Goal: Information Seeking & Learning: Learn about a topic

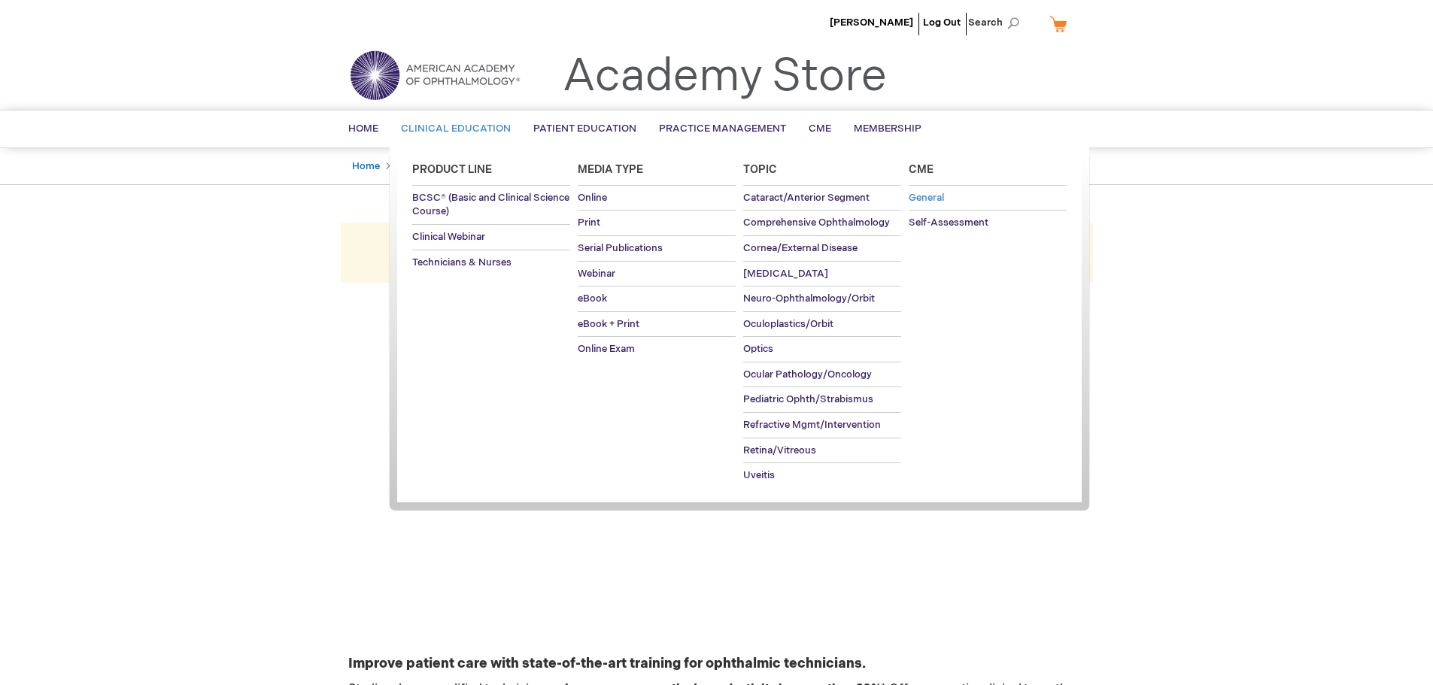
click at [938, 202] on span "General" at bounding box center [926, 198] width 35 height 12
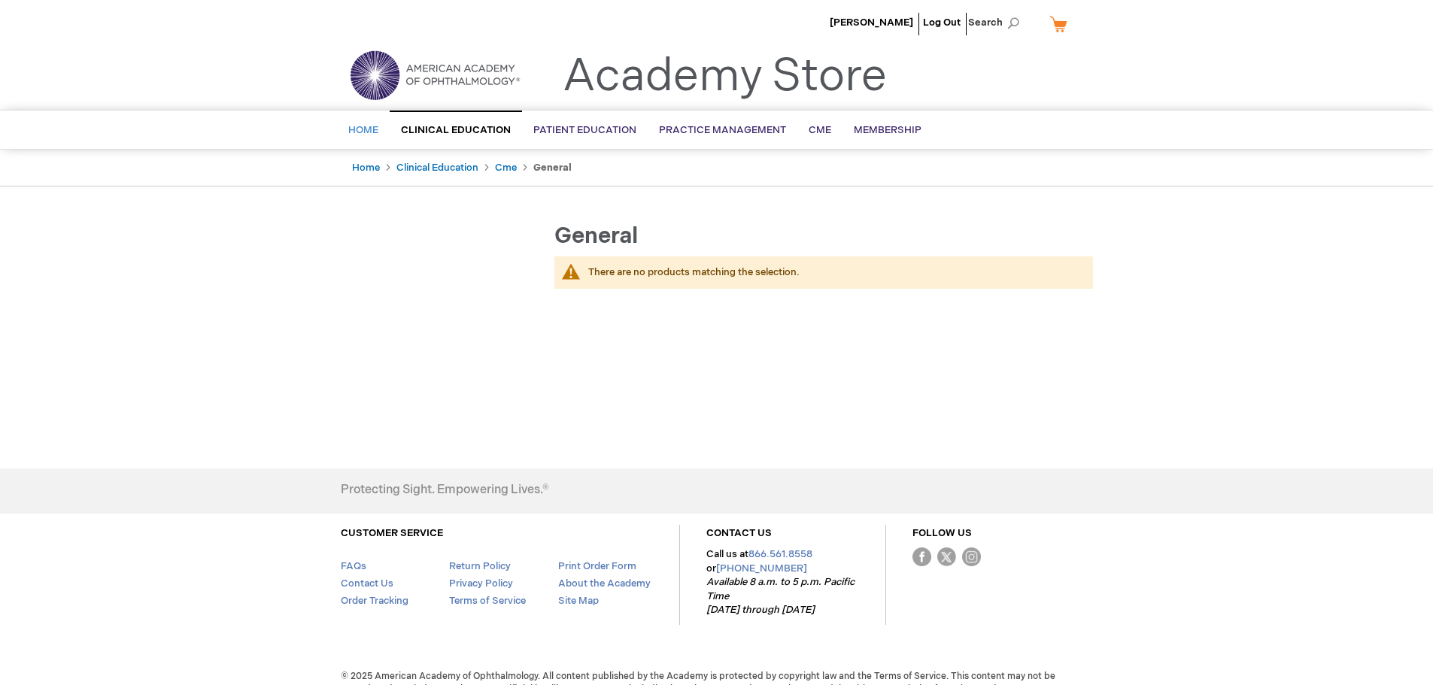
click at [366, 126] on span "Home" at bounding box center [363, 130] width 30 height 12
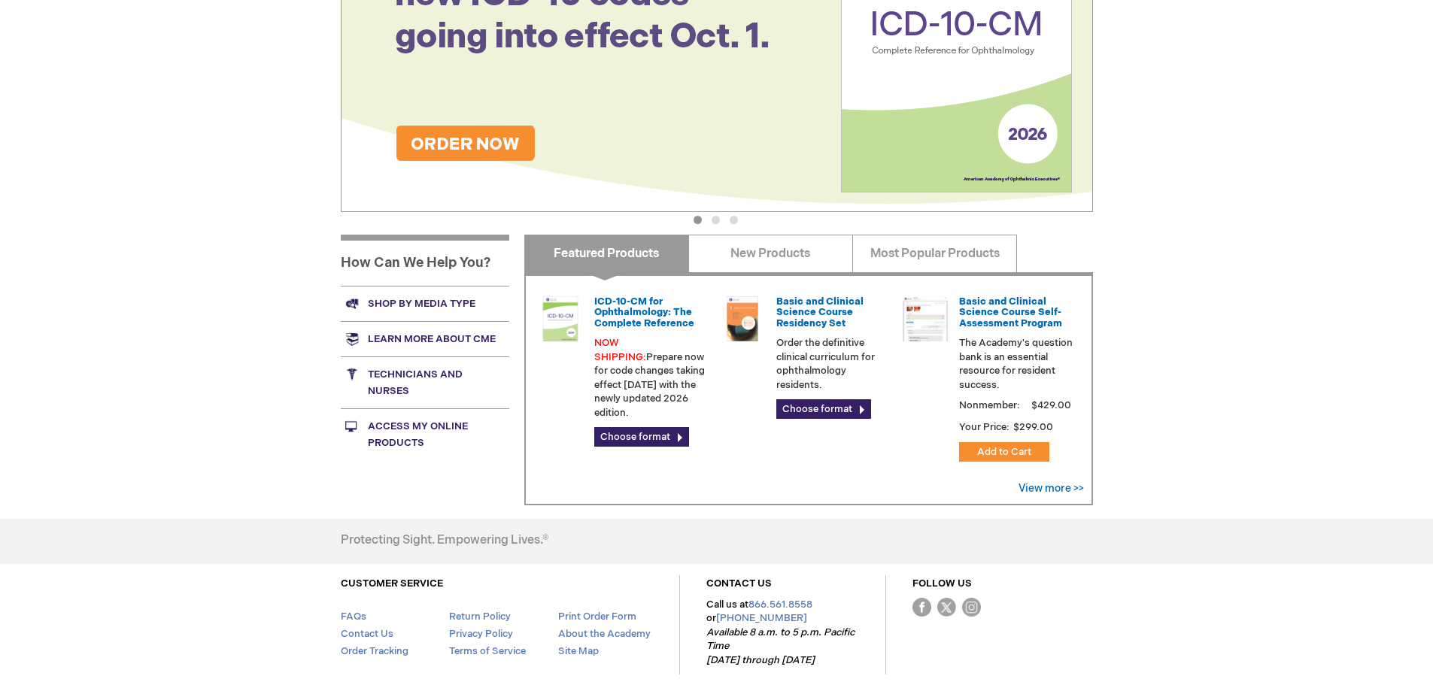
scroll to position [376, 0]
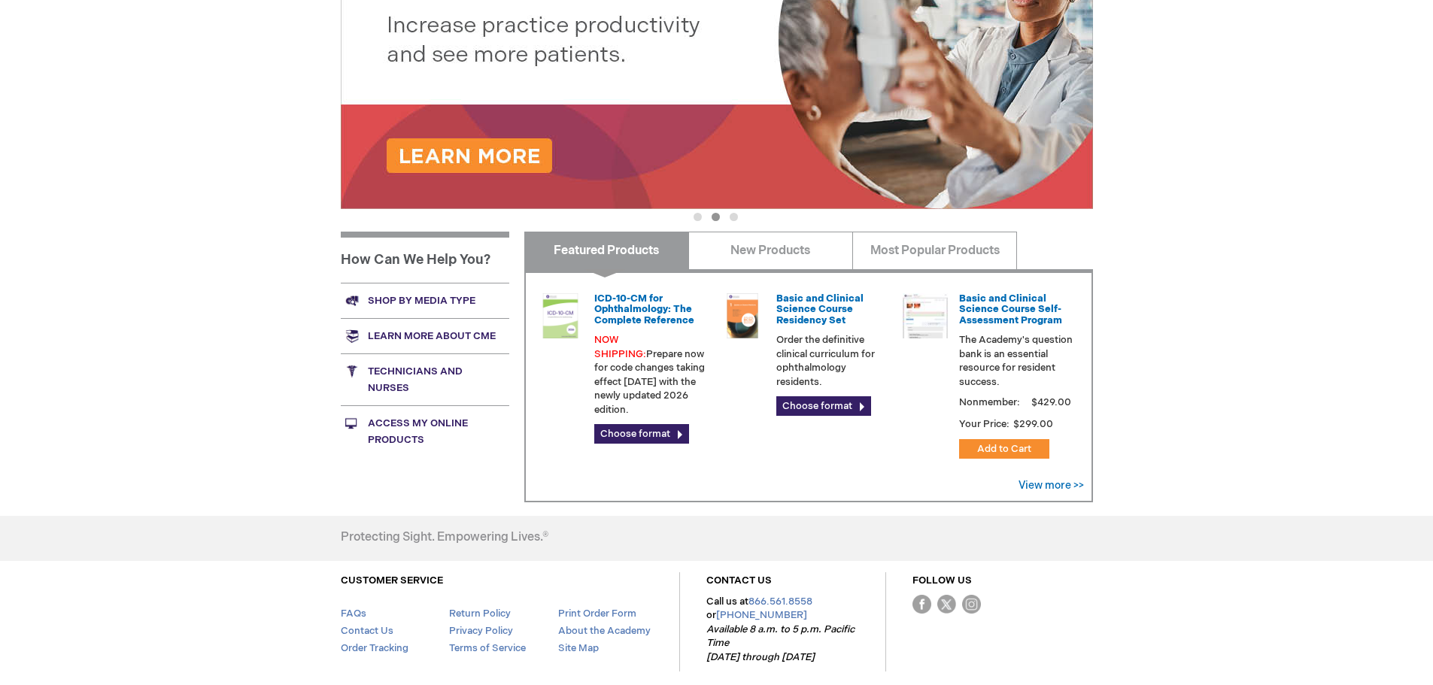
click at [425, 336] on link "Learn more about CME" at bounding box center [425, 335] width 169 height 35
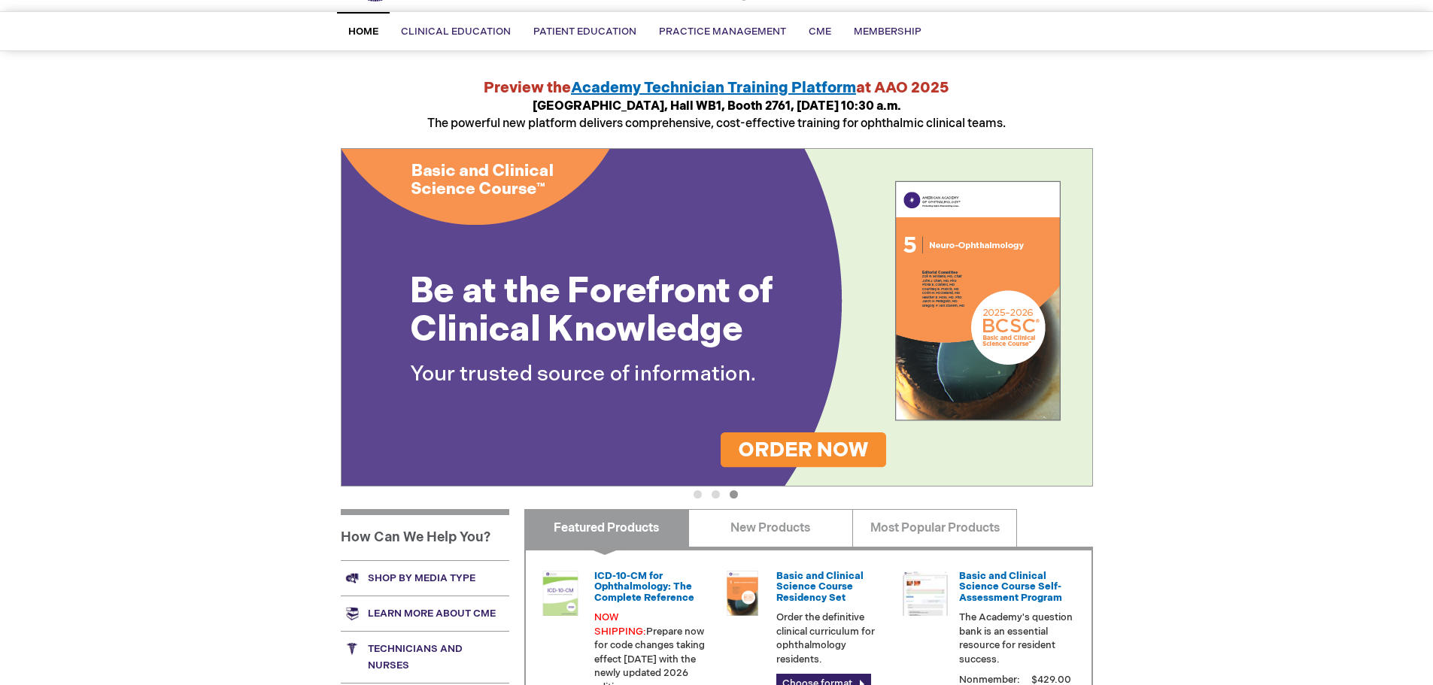
scroll to position [0, 0]
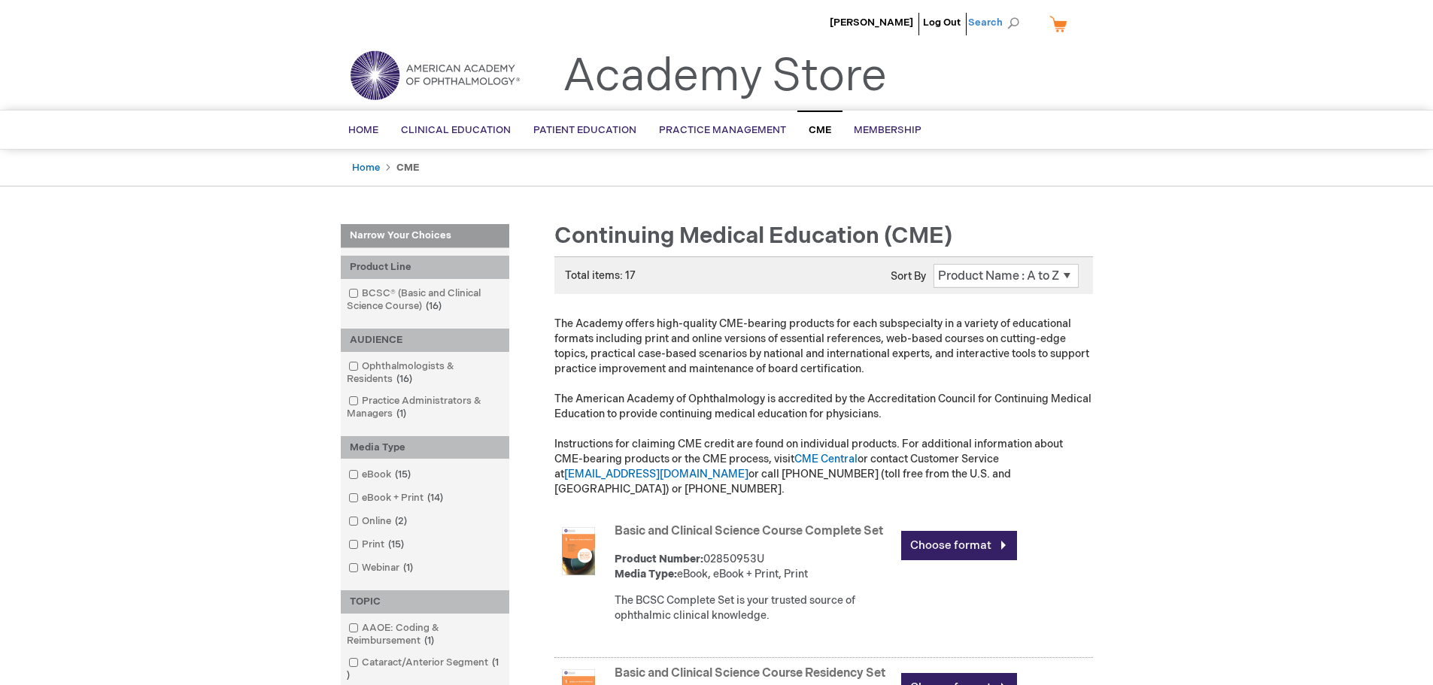
click at [988, 23] on span "Search" at bounding box center [996, 23] width 57 height 30
type input "continuing education"
click at [1007, 11] on button "Search" at bounding box center [1013, 23] width 12 height 24
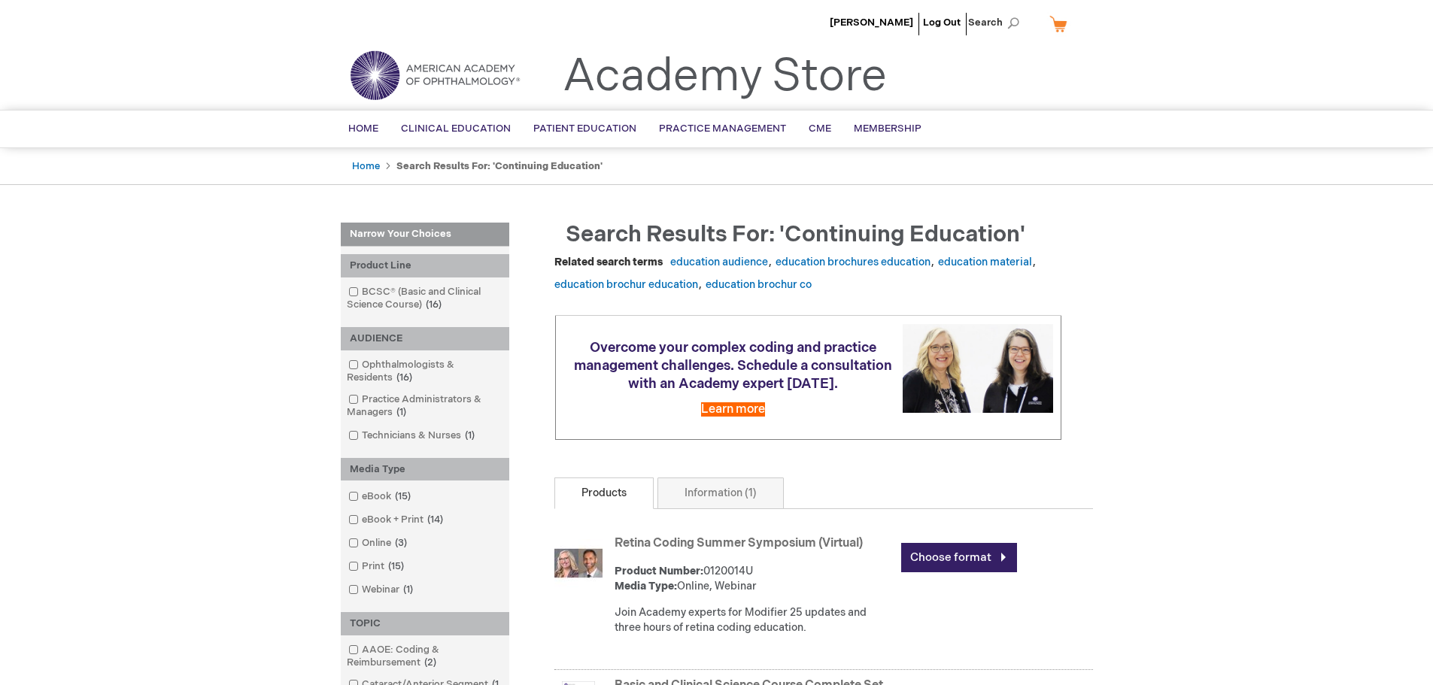
click at [1014, 23] on span "Search" at bounding box center [996, 23] width 57 height 30
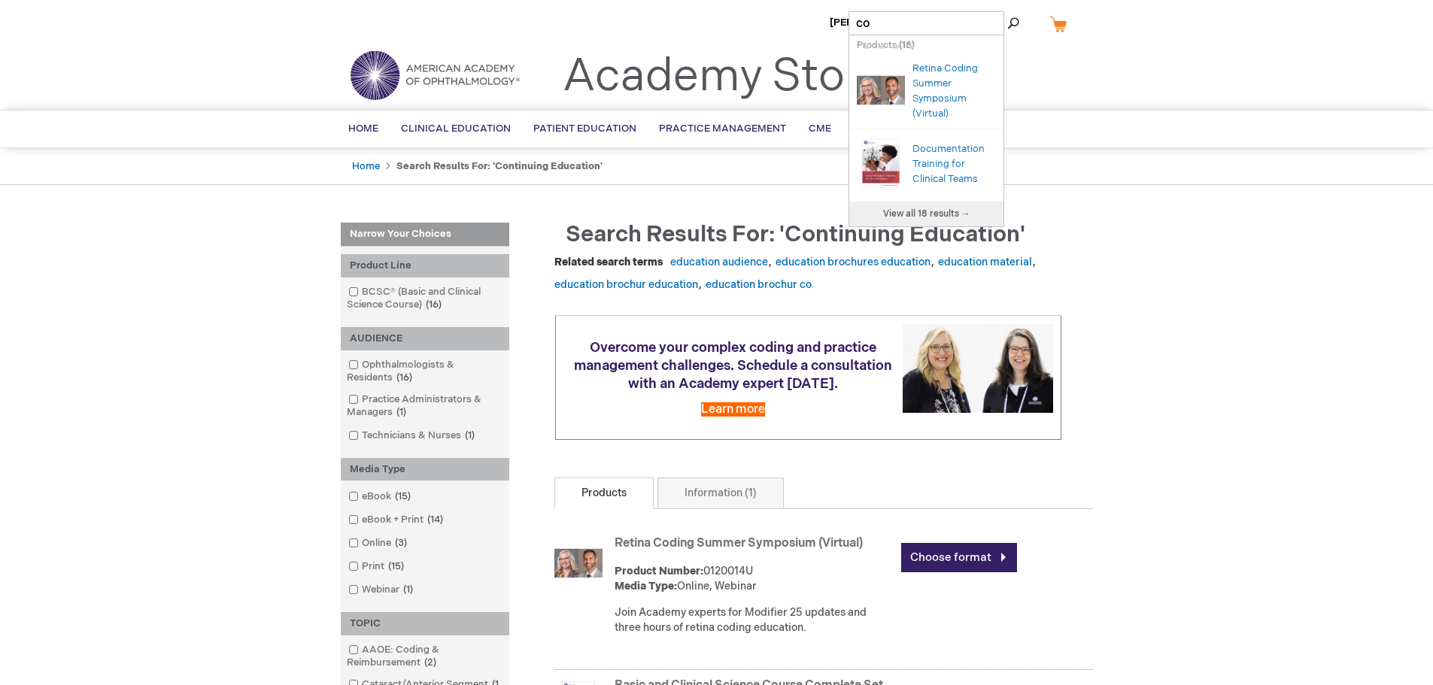
type input "c"
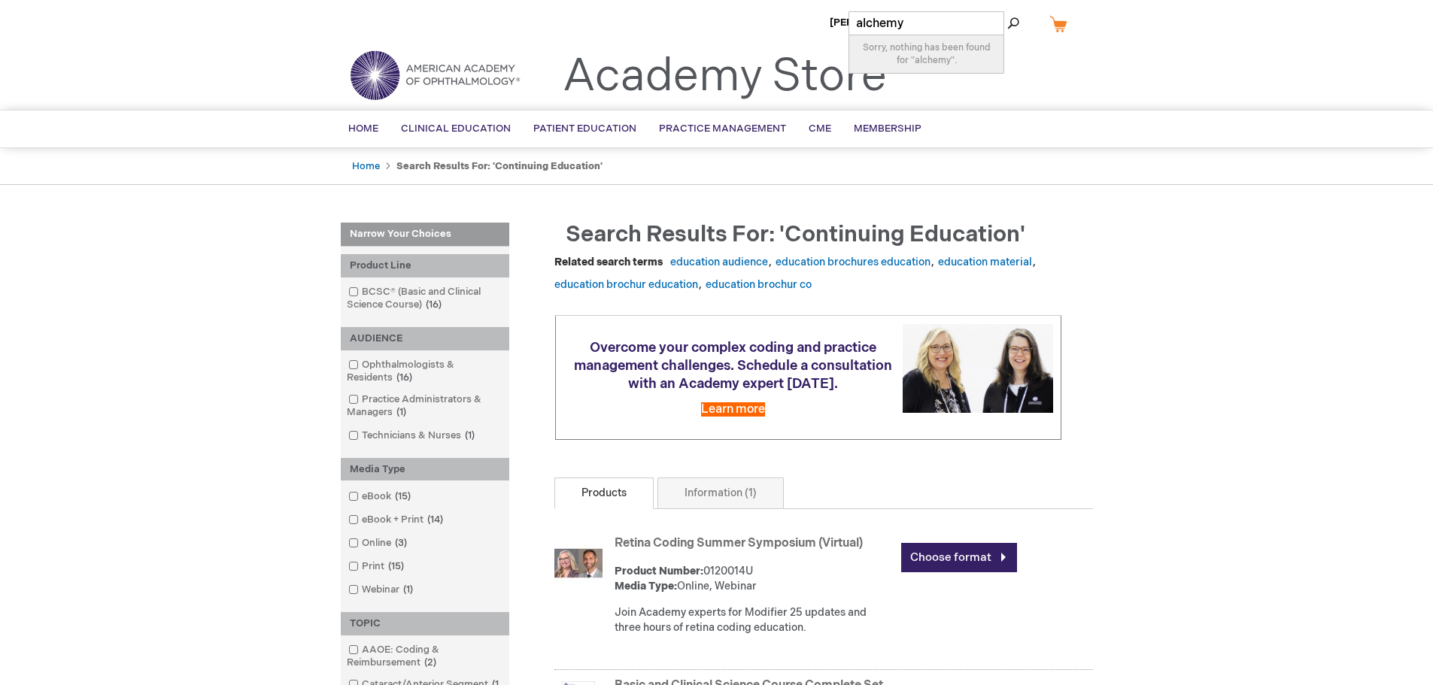
type input "alchemy"
click at [1007, 11] on button "Search" at bounding box center [1013, 23] width 12 height 24
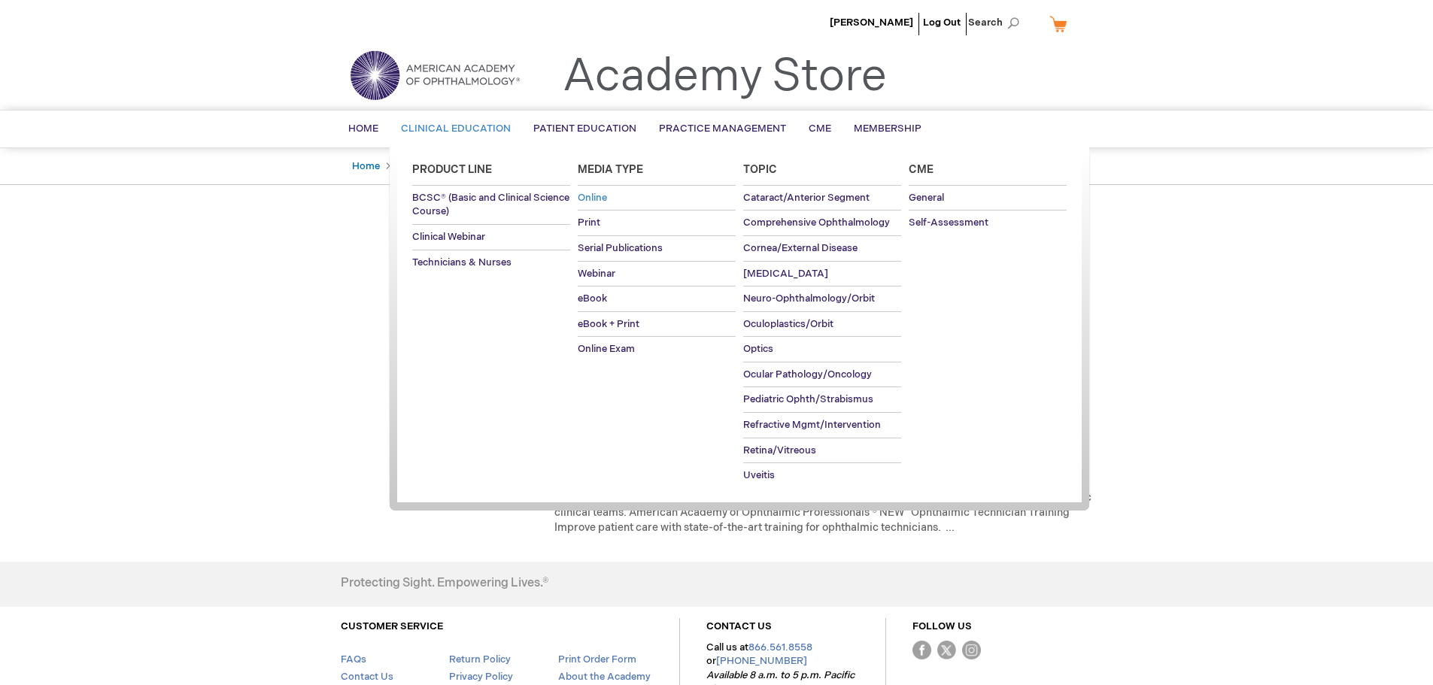
click at [589, 196] on span "Online" at bounding box center [592, 198] width 29 height 12
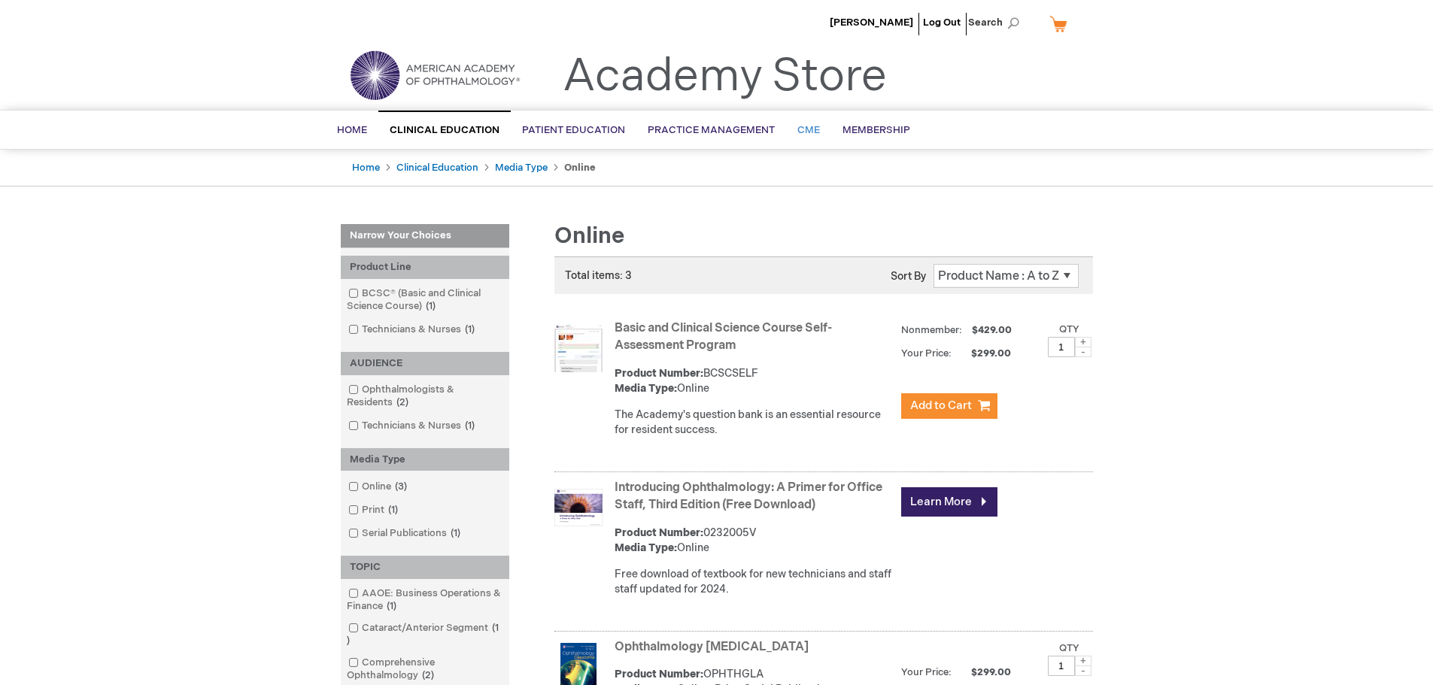
click at [797, 126] on span "CME" at bounding box center [808, 130] width 23 height 12
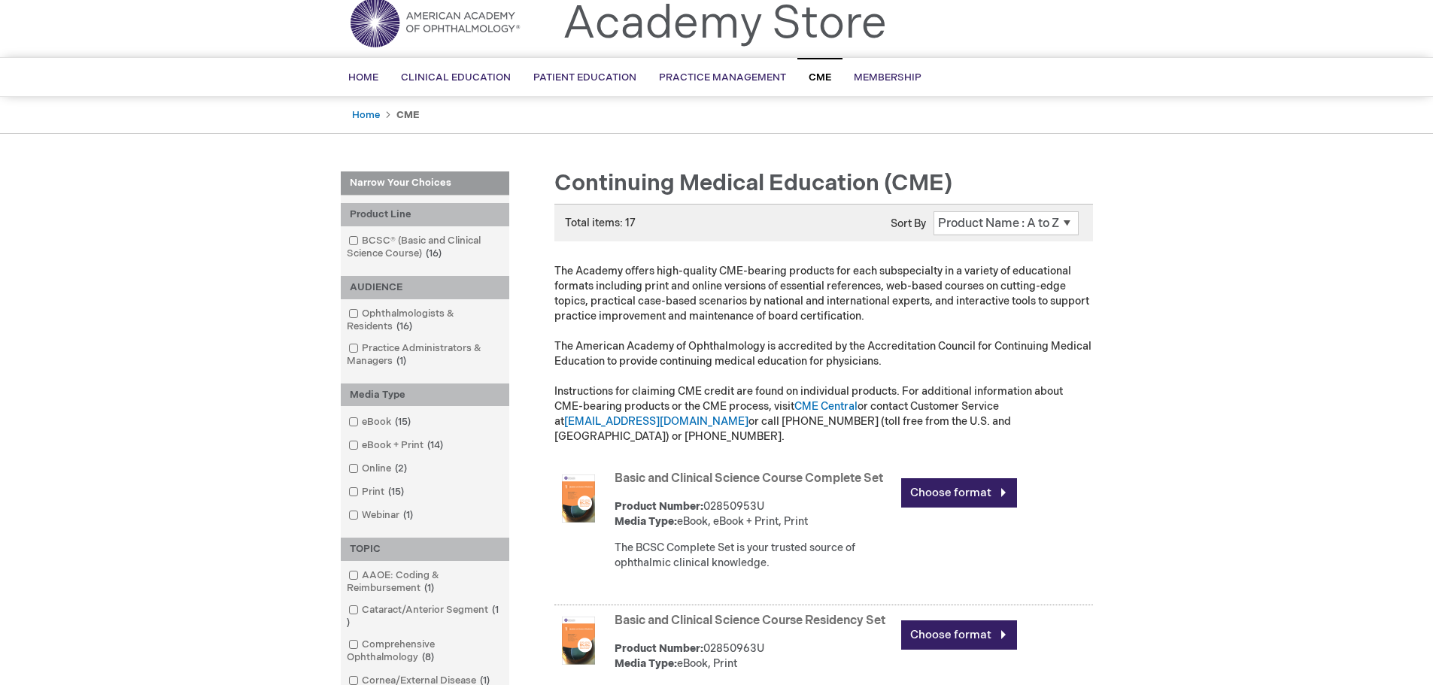
scroll to position [75, 0]
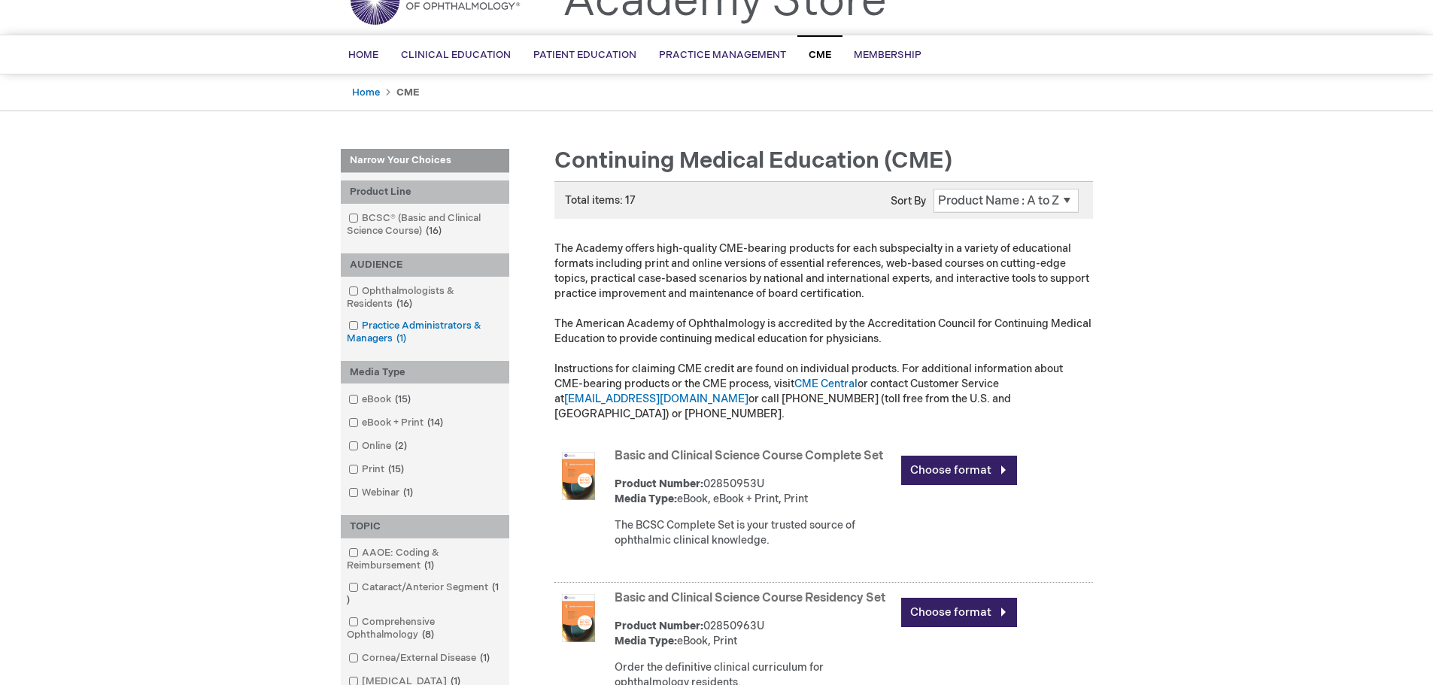
click at [362, 322] on span at bounding box center [362, 326] width 0 height 12
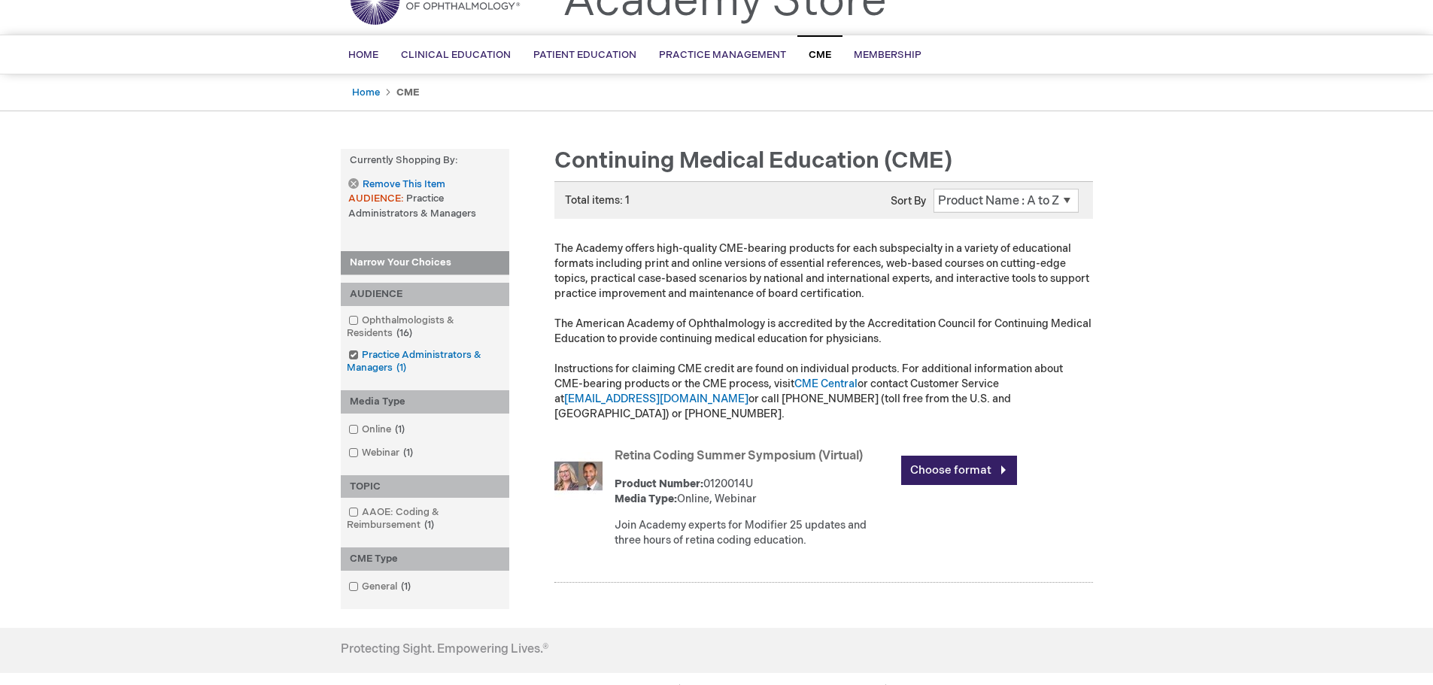
click at [362, 354] on span at bounding box center [362, 355] width 0 height 12
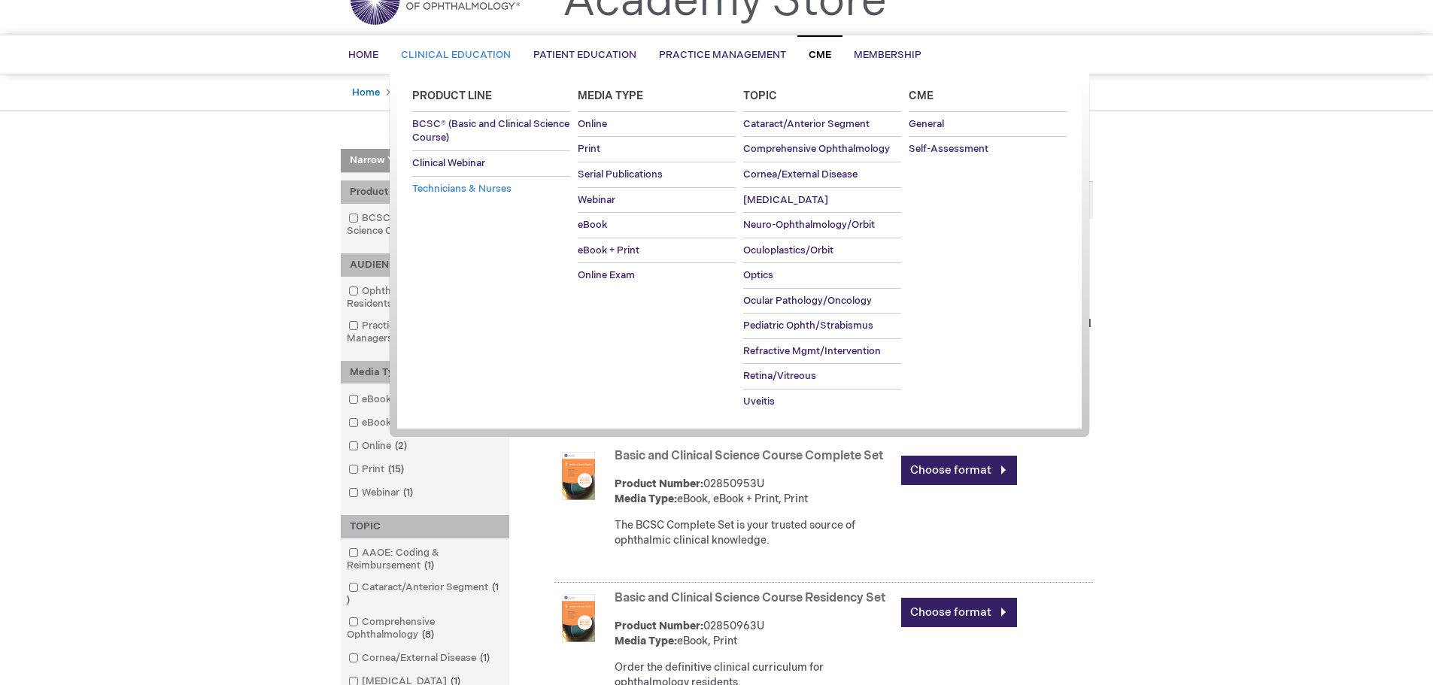
click at [451, 187] on span "Technicians & Nurses" at bounding box center [461, 189] width 99 height 12
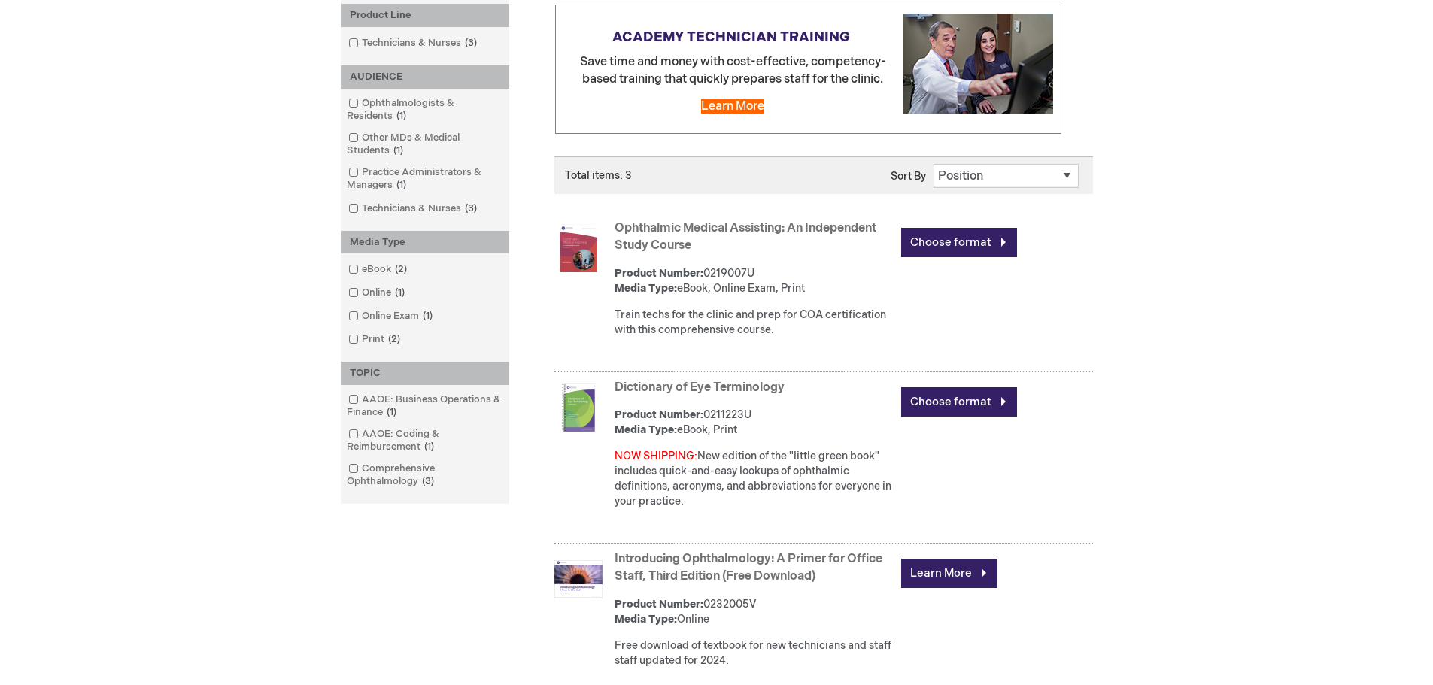
scroll to position [226, 0]
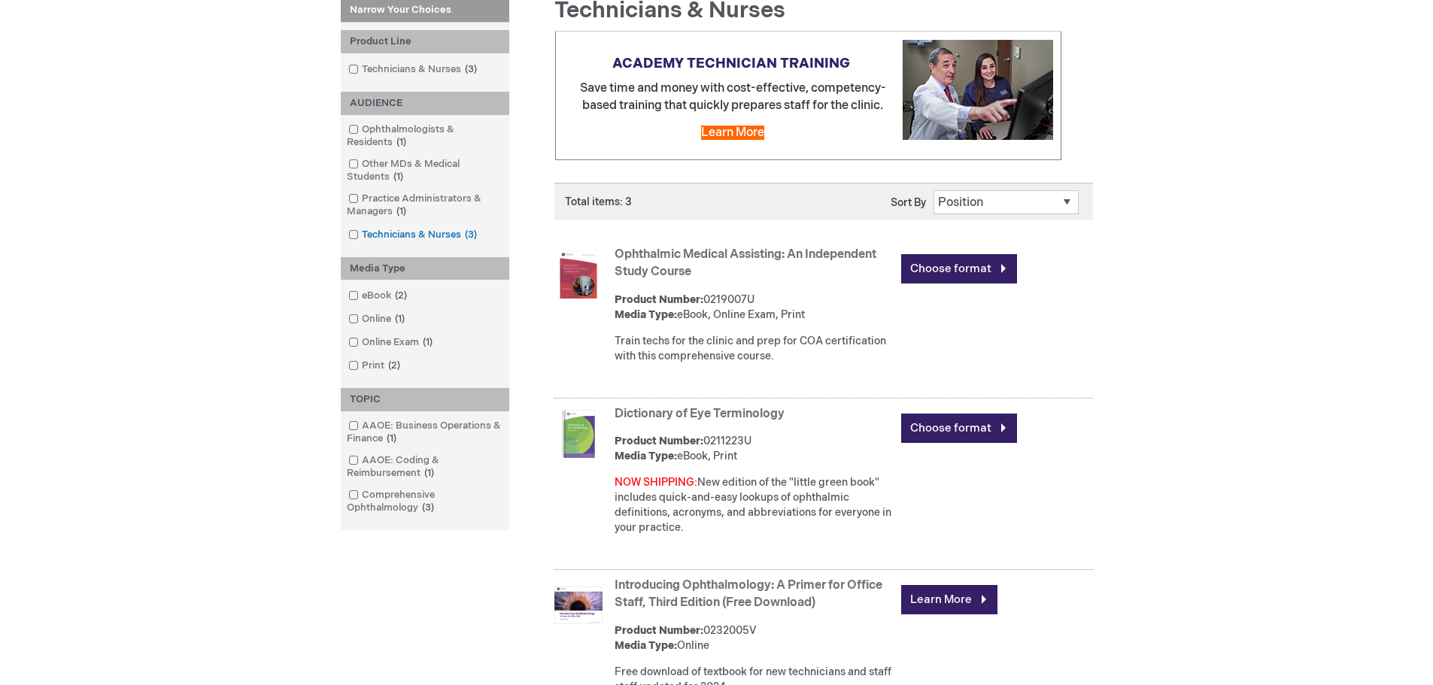
click at [362, 232] on span at bounding box center [362, 235] width 0 height 12
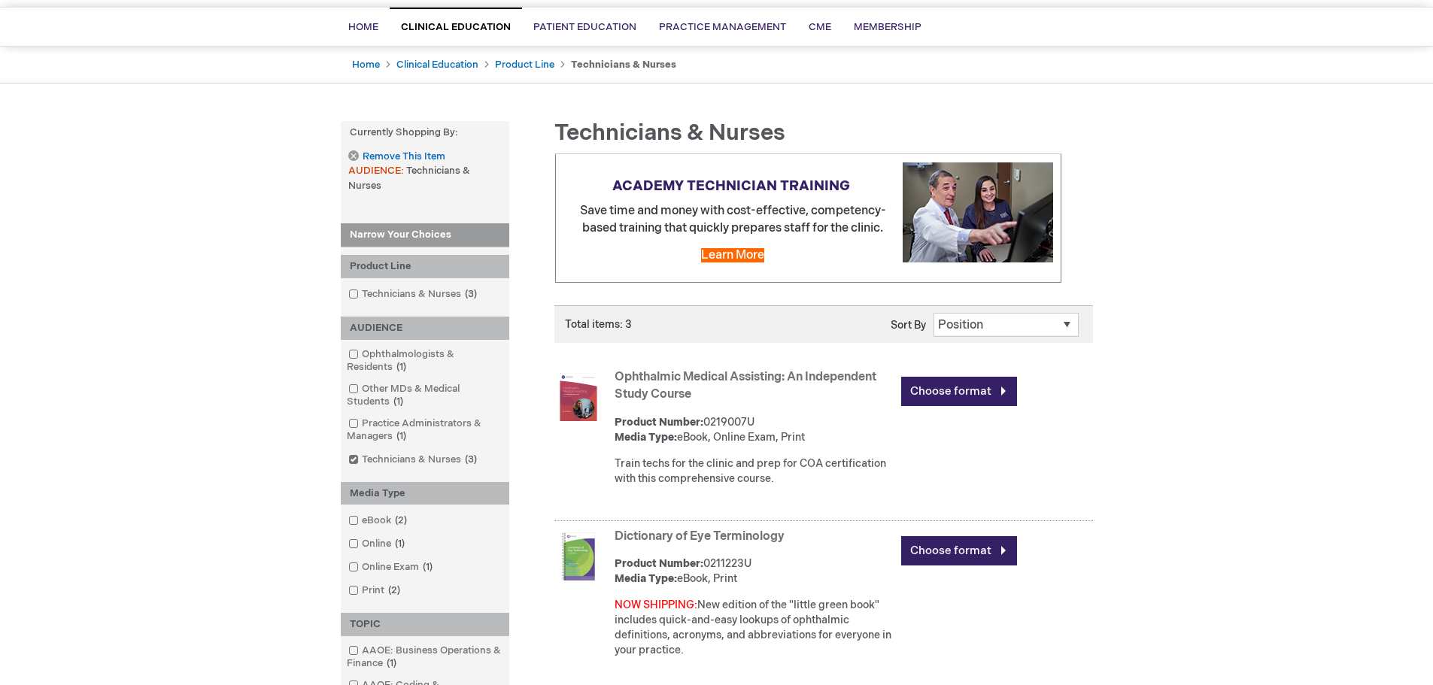
scroll to position [75, 0]
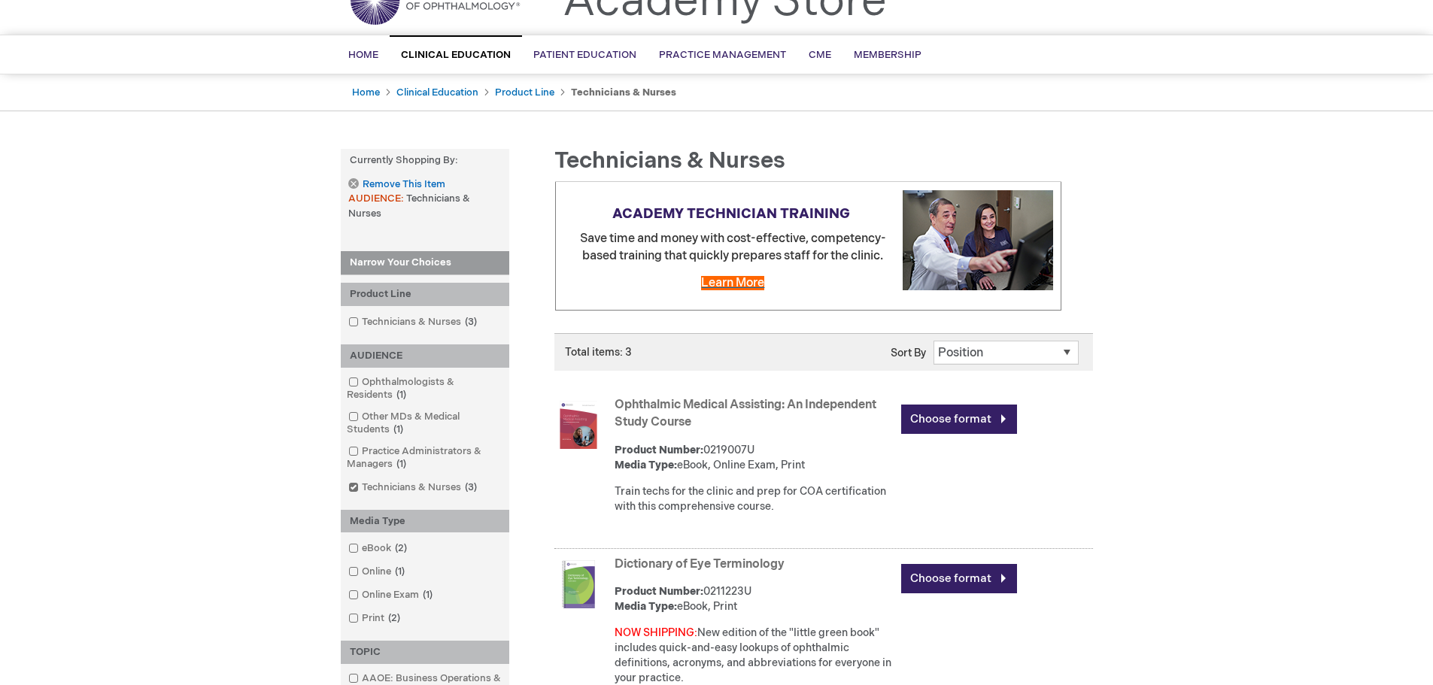
click at [735, 284] on span "Learn More" at bounding box center [732, 283] width 63 height 14
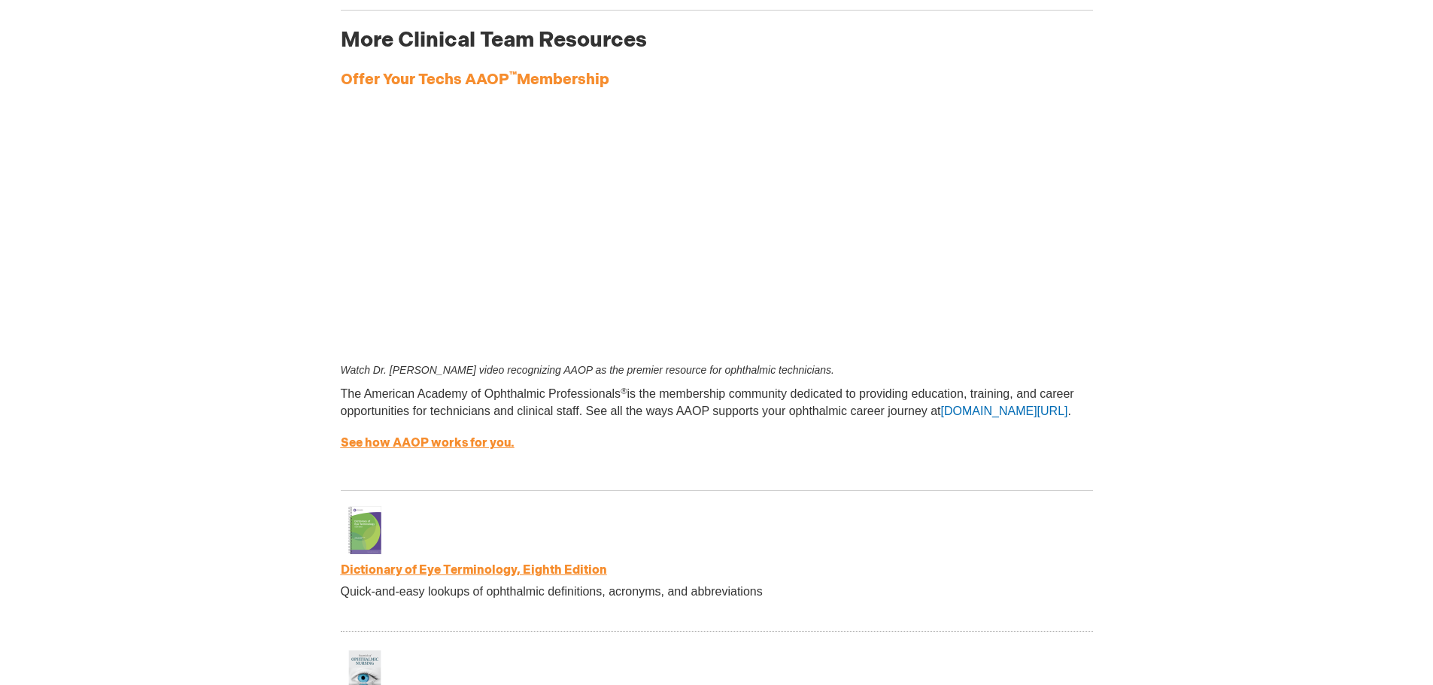
scroll to position [2257, 0]
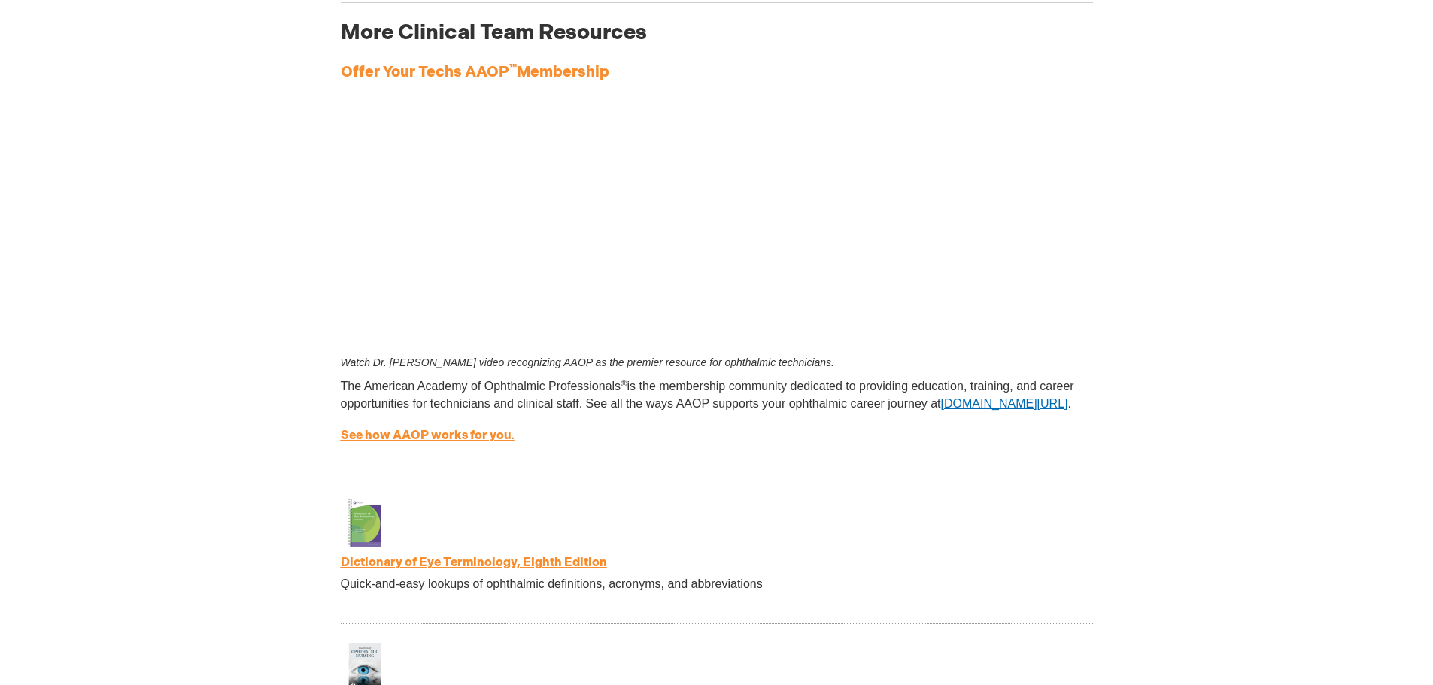
click at [992, 410] on link "[DOMAIN_NAME][URL]" at bounding box center [1004, 403] width 127 height 13
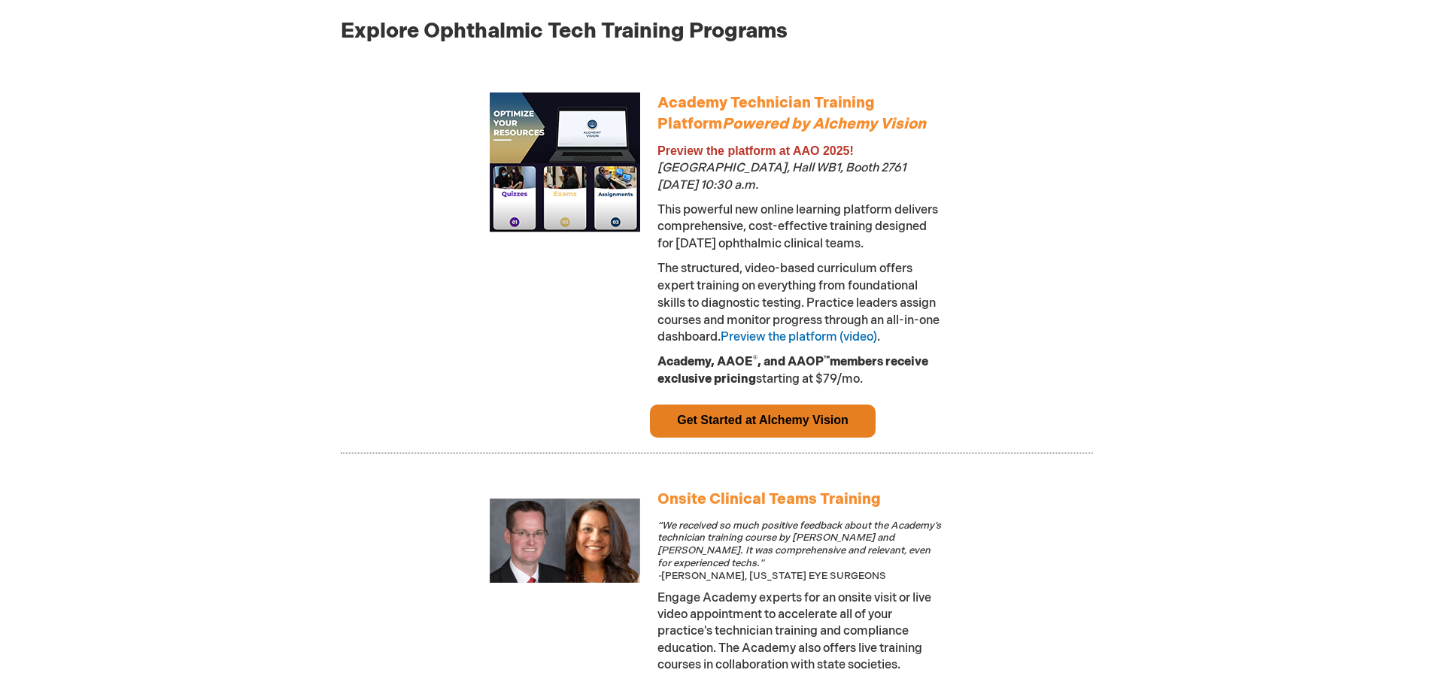
scroll to position [978, 0]
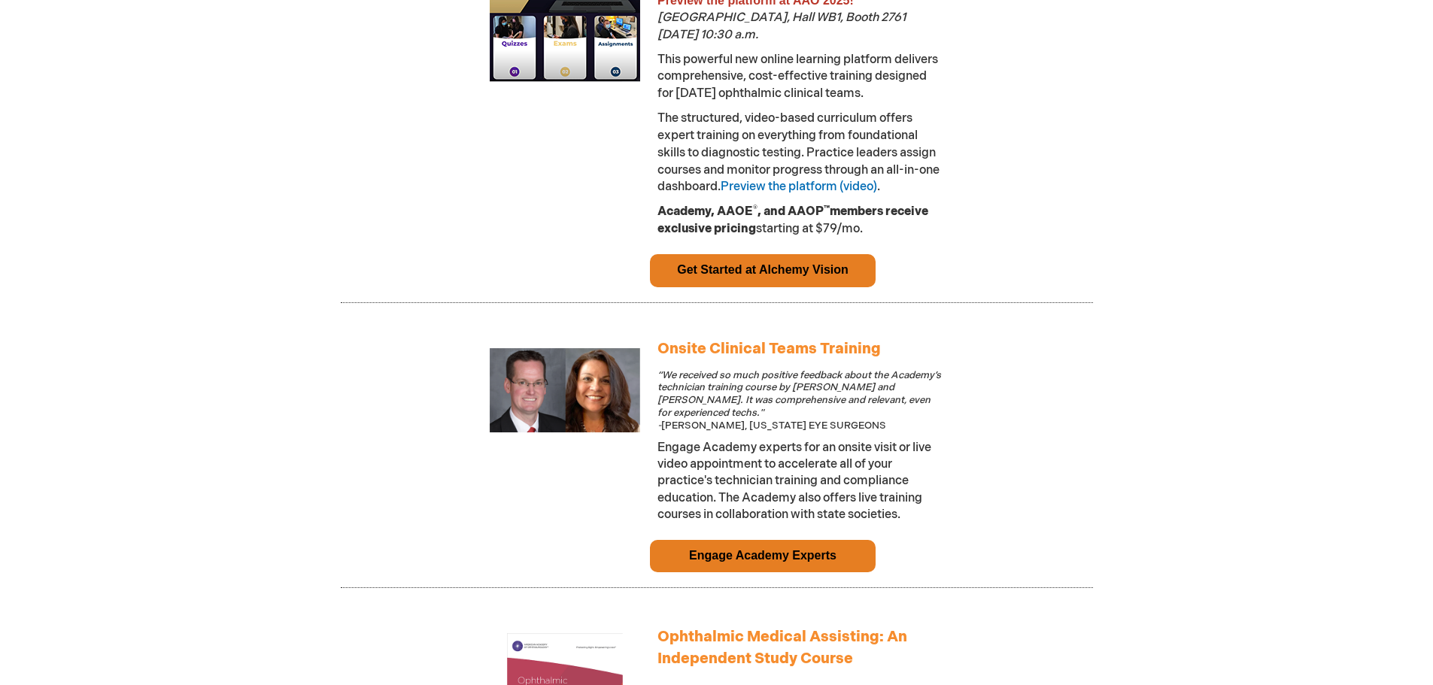
click at [766, 276] on link "Get Started at Alchemy Vision" at bounding box center [763, 269] width 172 height 13
